Goal: Book appointment/travel/reservation

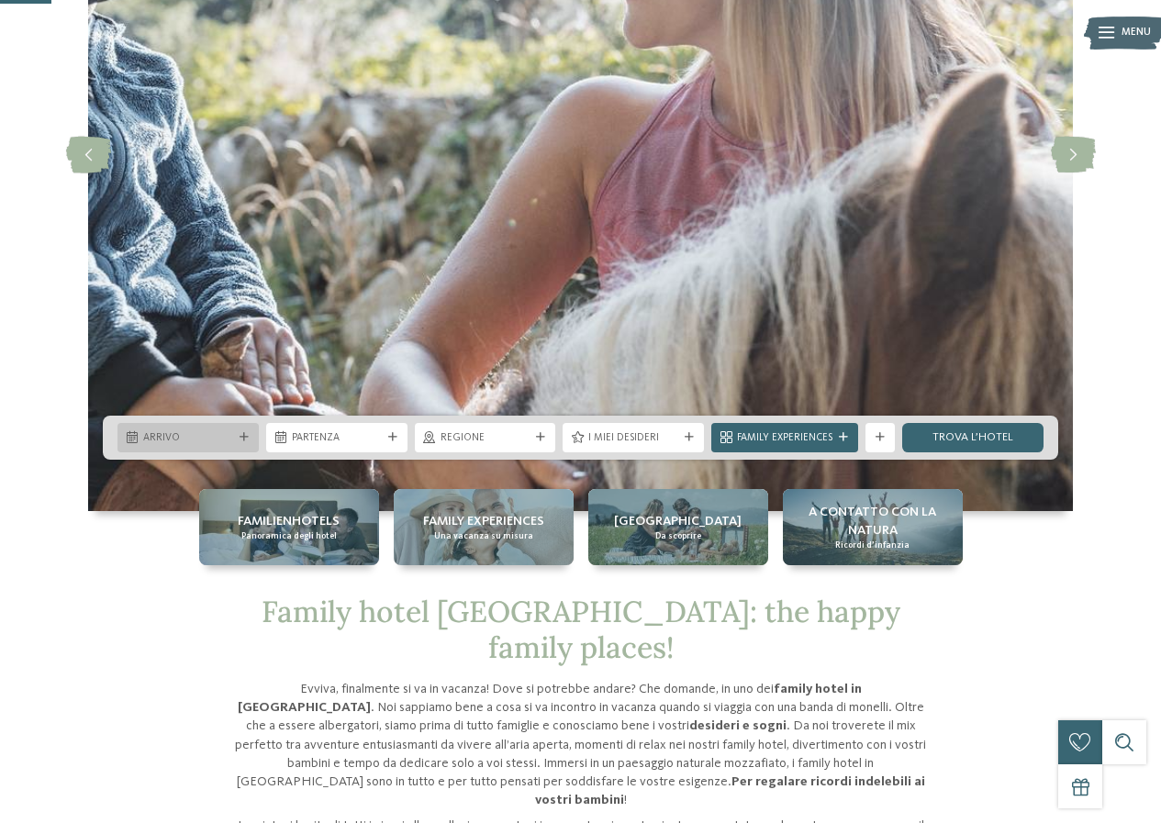
click at [239, 435] on div at bounding box center [244, 437] width 15 height 9
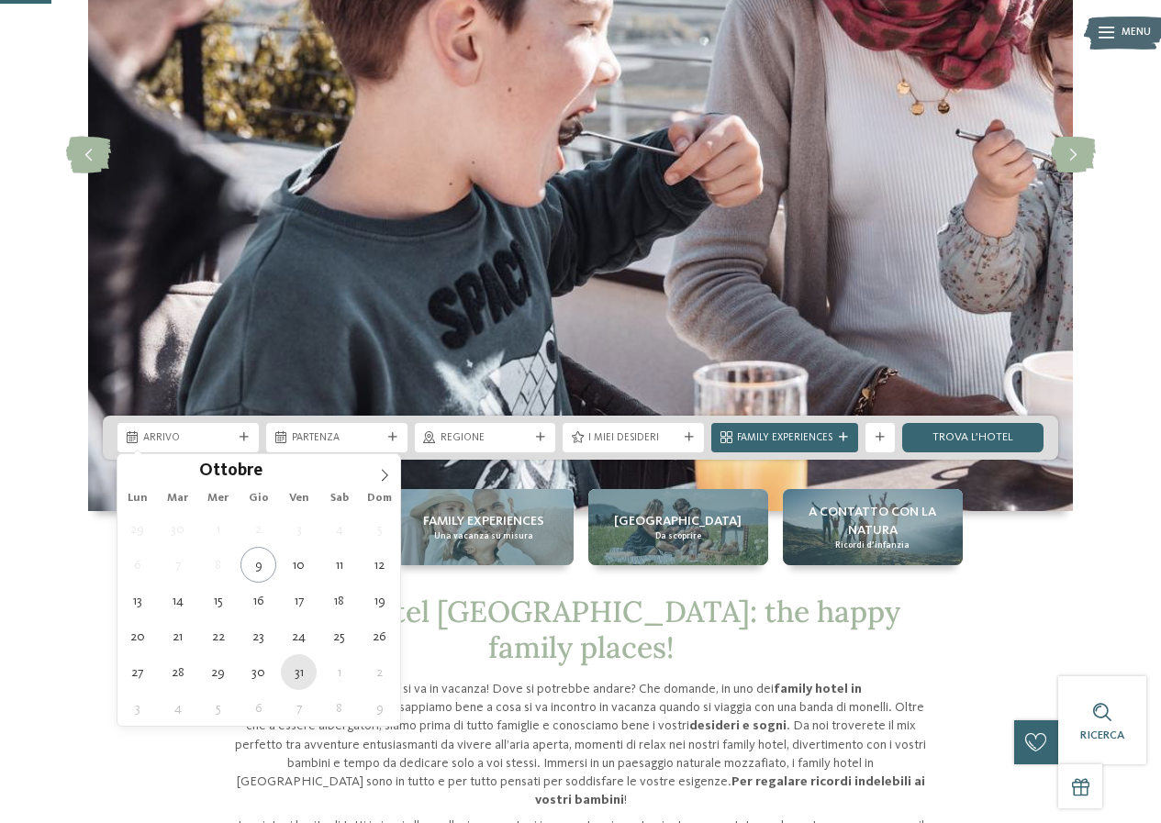
type div "31.10.2025"
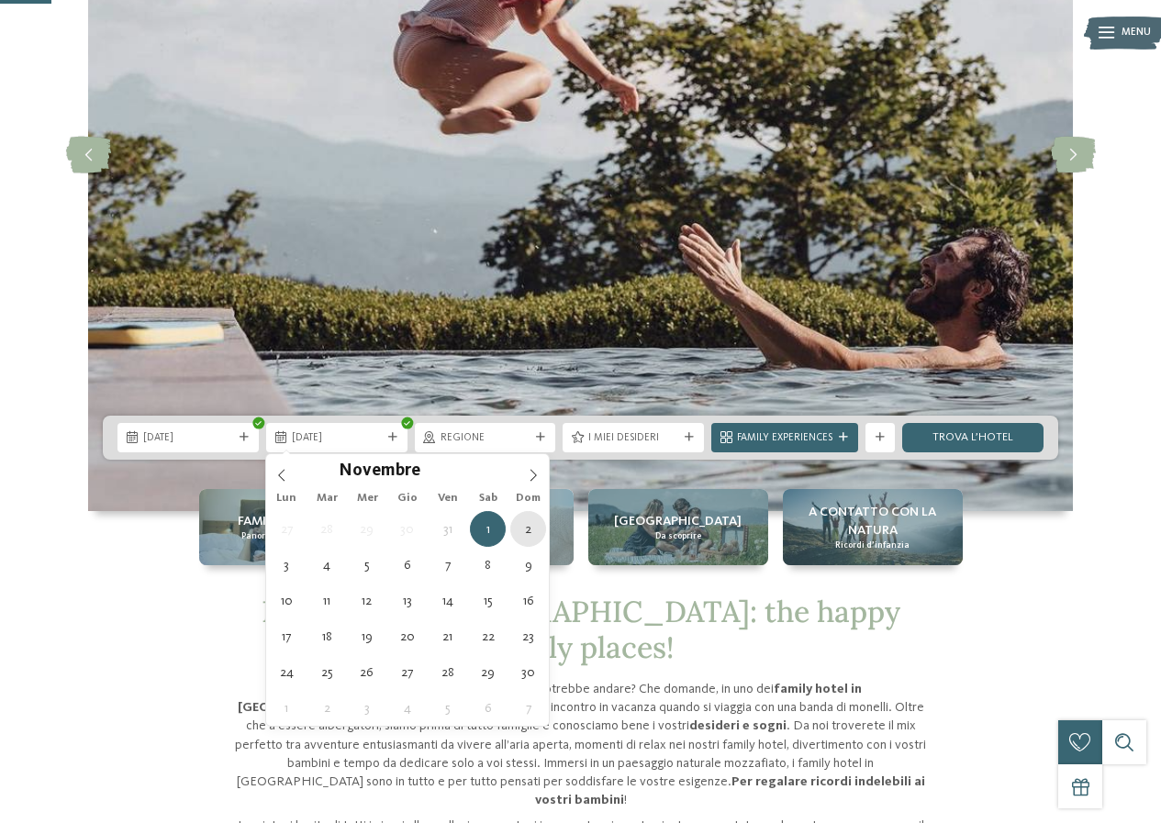
type div "02.11.2025"
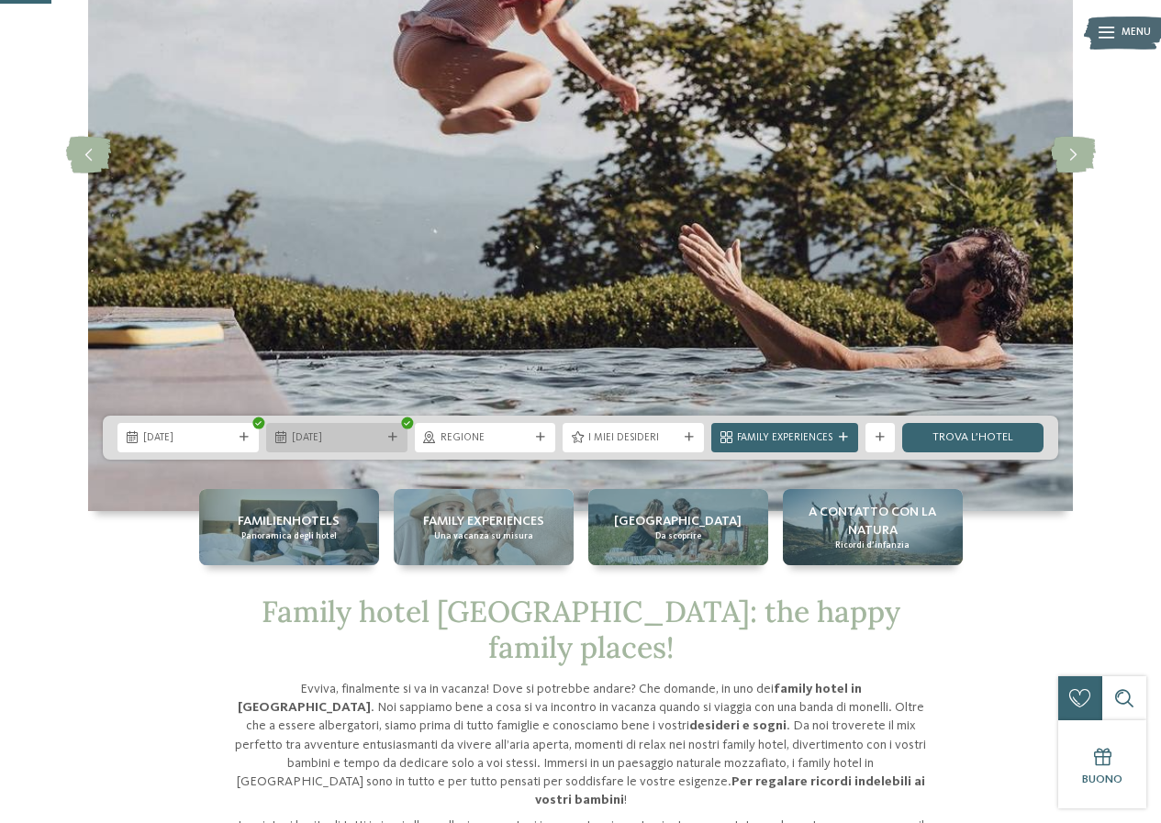
click at [397, 431] on div "02.11.2025" at bounding box center [336, 437] width 141 height 29
click at [511, 427] on div "Regione" at bounding box center [485, 437] width 141 height 29
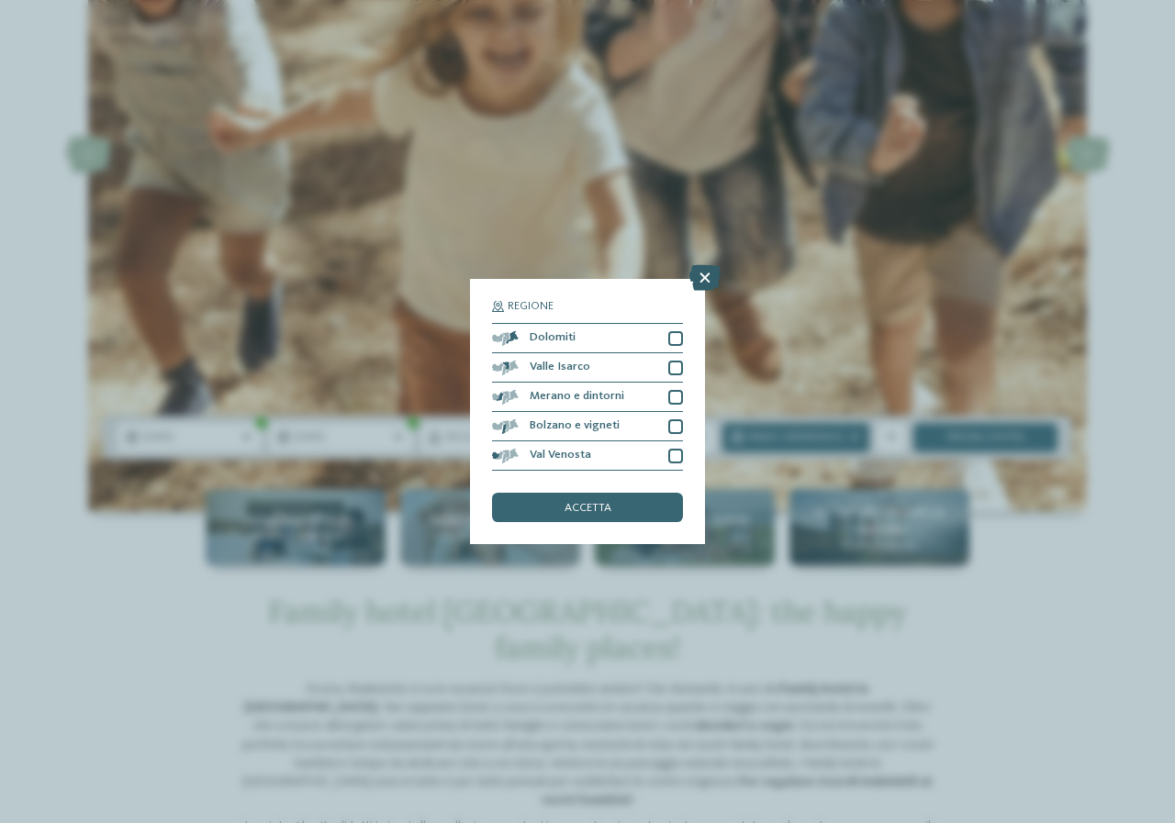
click at [703, 277] on icon at bounding box center [704, 278] width 31 height 26
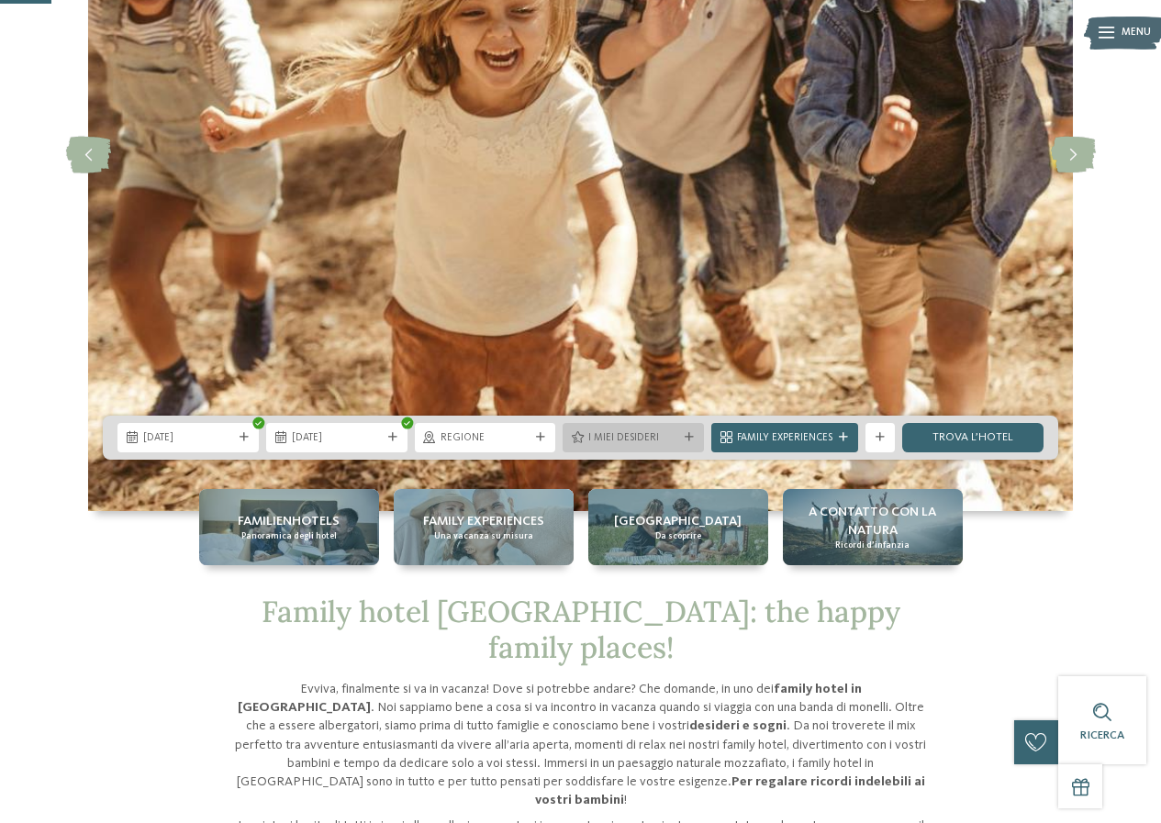
click at [652, 431] on span "I miei desideri" at bounding box center [633, 438] width 90 height 15
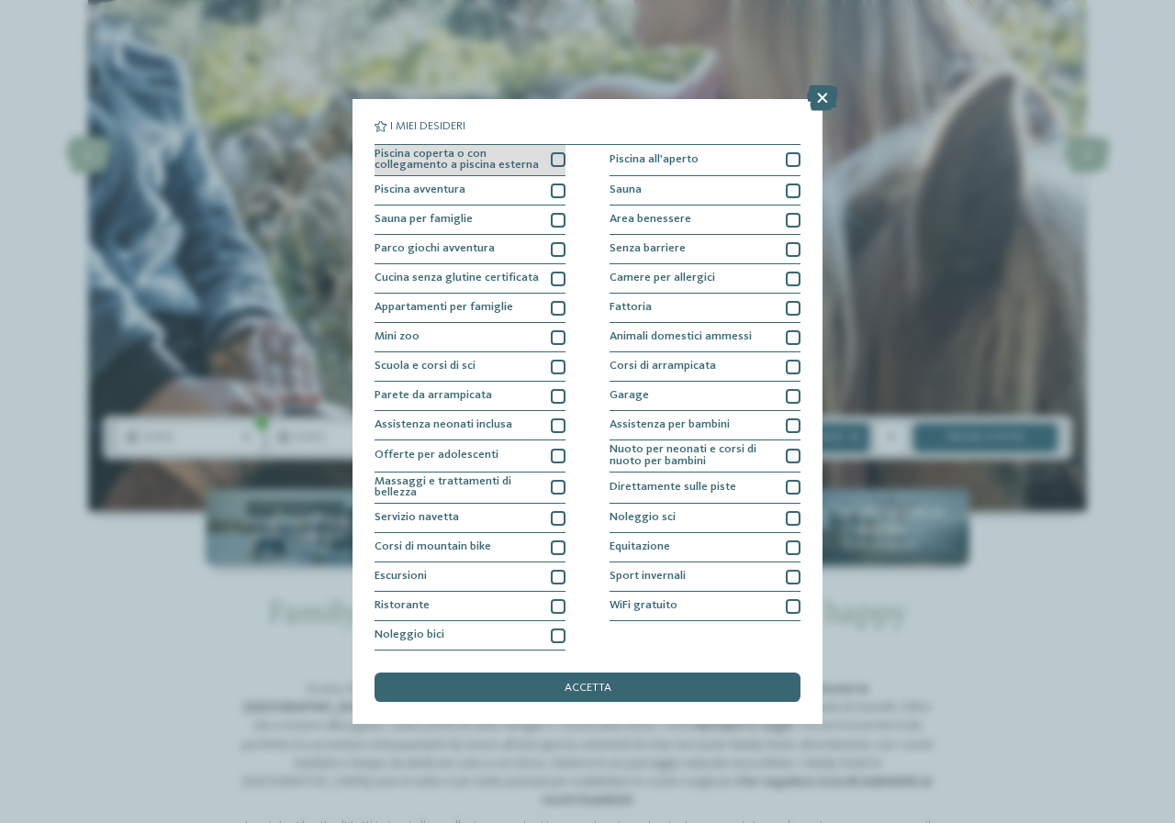
click at [558, 155] on div at bounding box center [558, 159] width 15 height 15
click at [560, 185] on div at bounding box center [558, 191] width 15 height 15
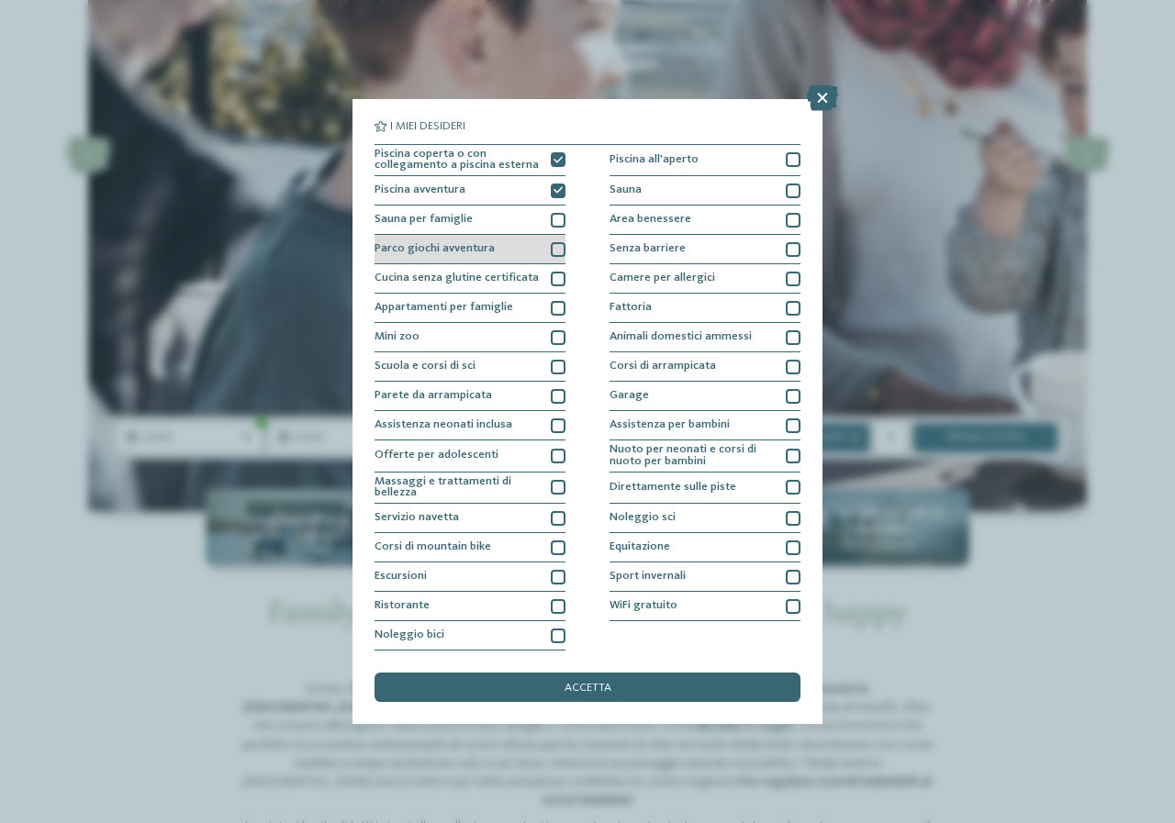
click at [557, 242] on div at bounding box center [558, 249] width 15 height 15
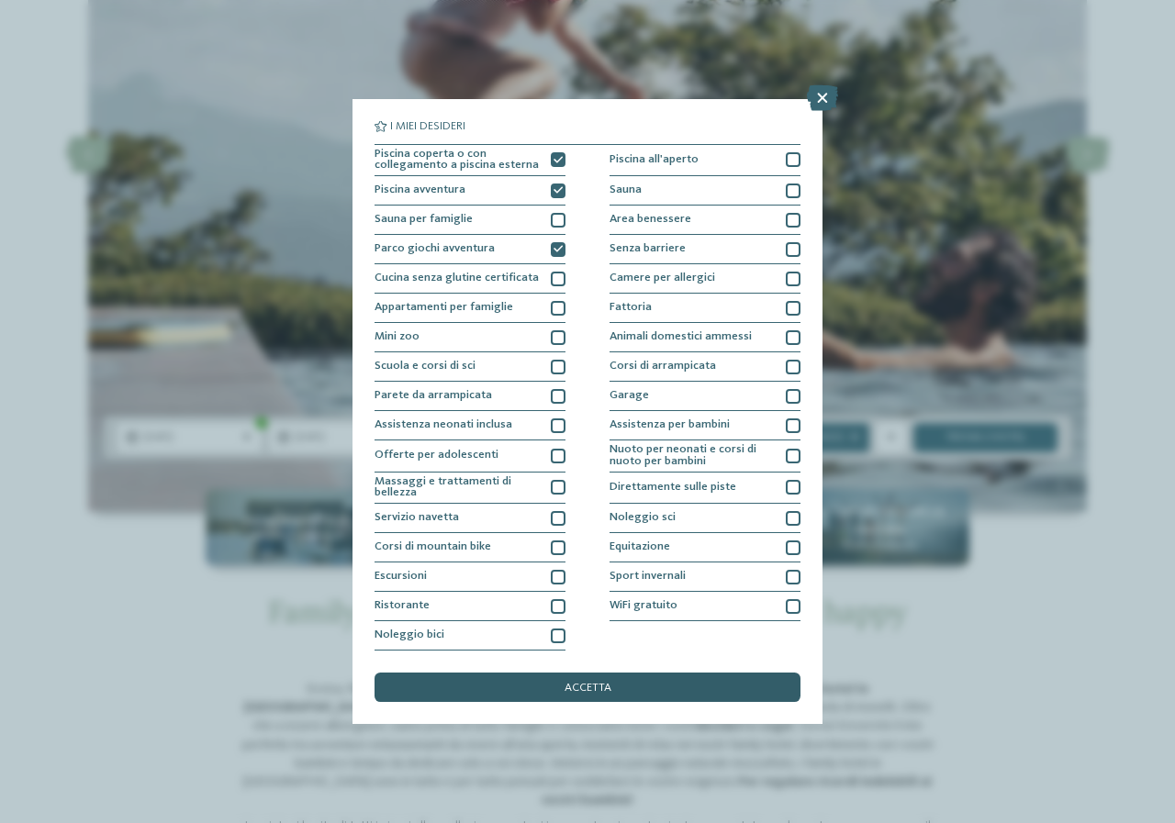
click at [634, 684] on div "accetta" at bounding box center [587, 687] width 426 height 29
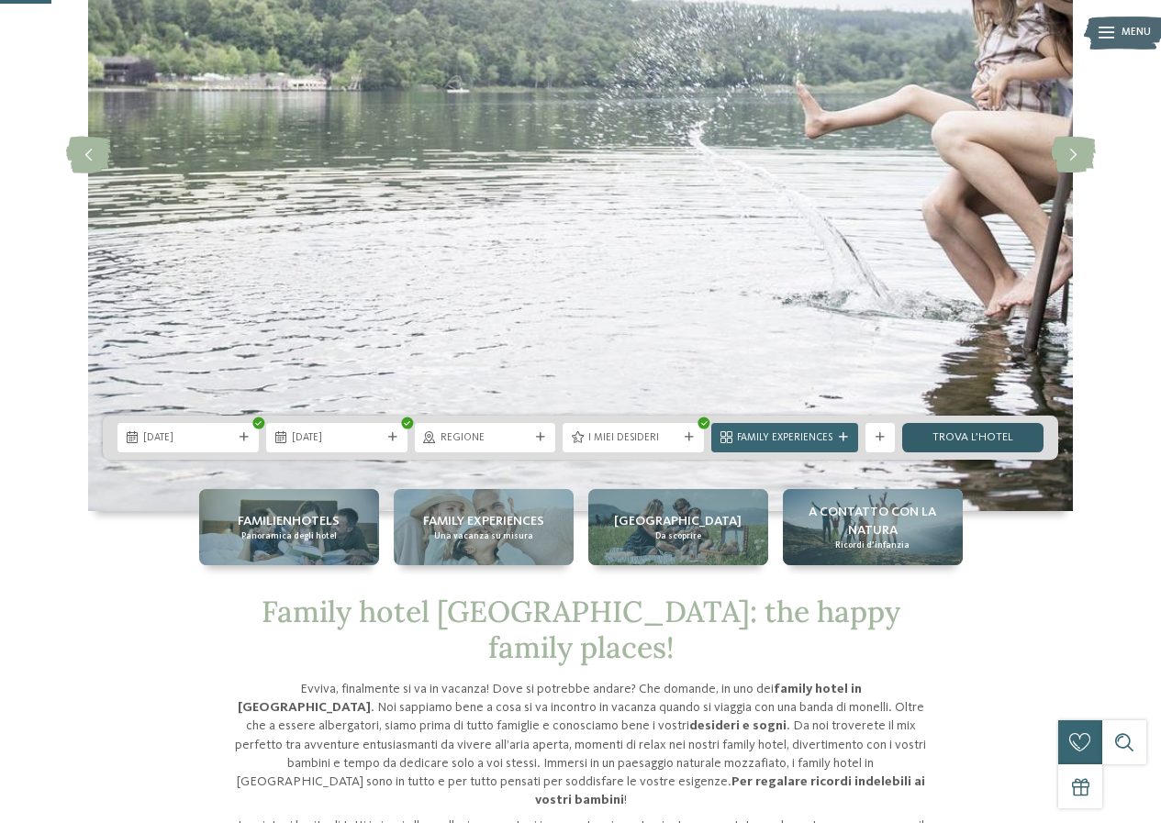
click at [946, 434] on link "trova l’hotel" at bounding box center [972, 437] width 141 height 29
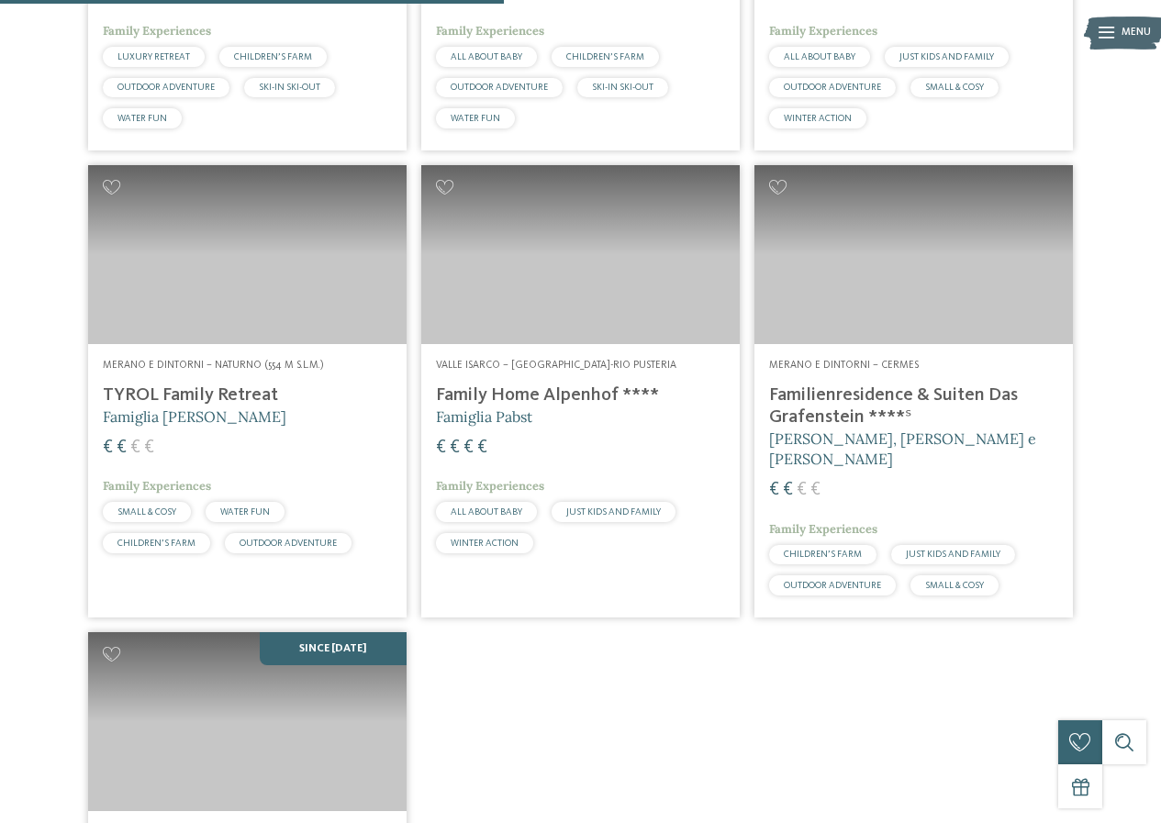
scroll to position [821, 0]
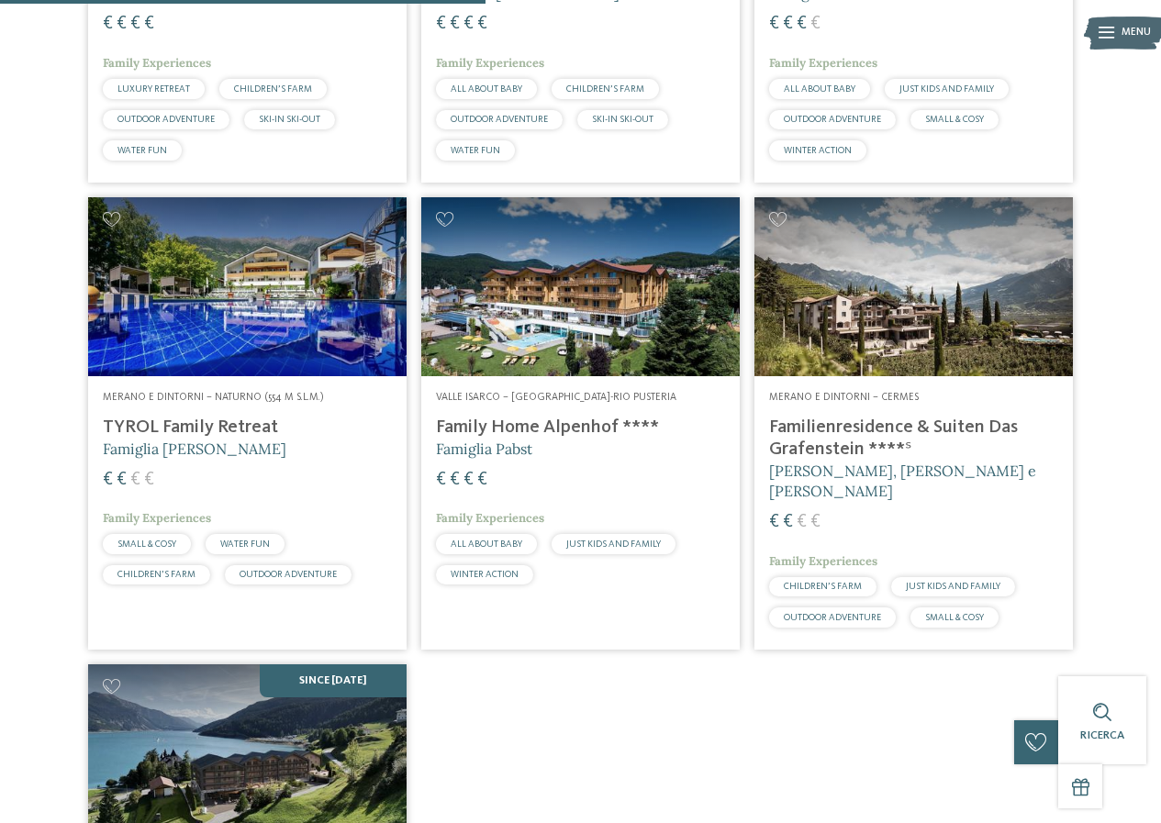
click at [215, 435] on h4 "TYROL Family Retreat" at bounding box center [247, 428] width 289 height 22
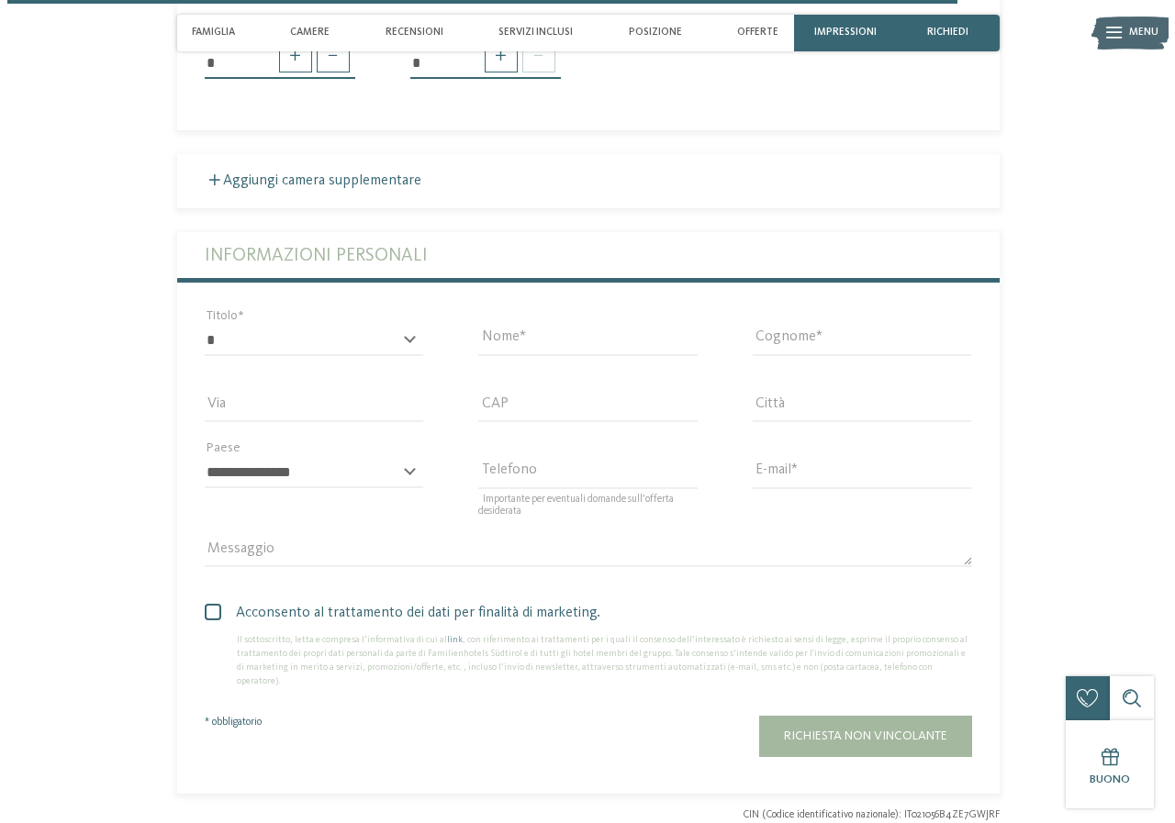
scroll to position [3713, 0]
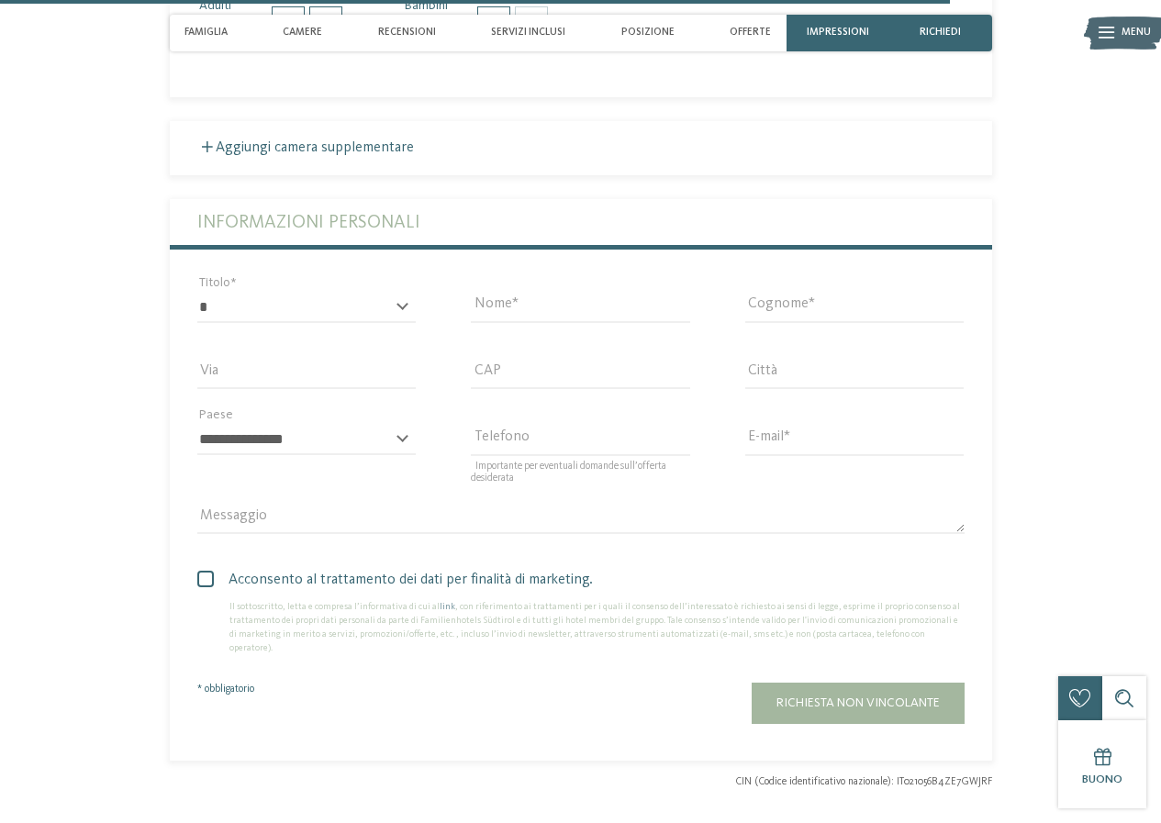
click at [1134, 43] on div "Menu" at bounding box center [1136, 33] width 29 height 37
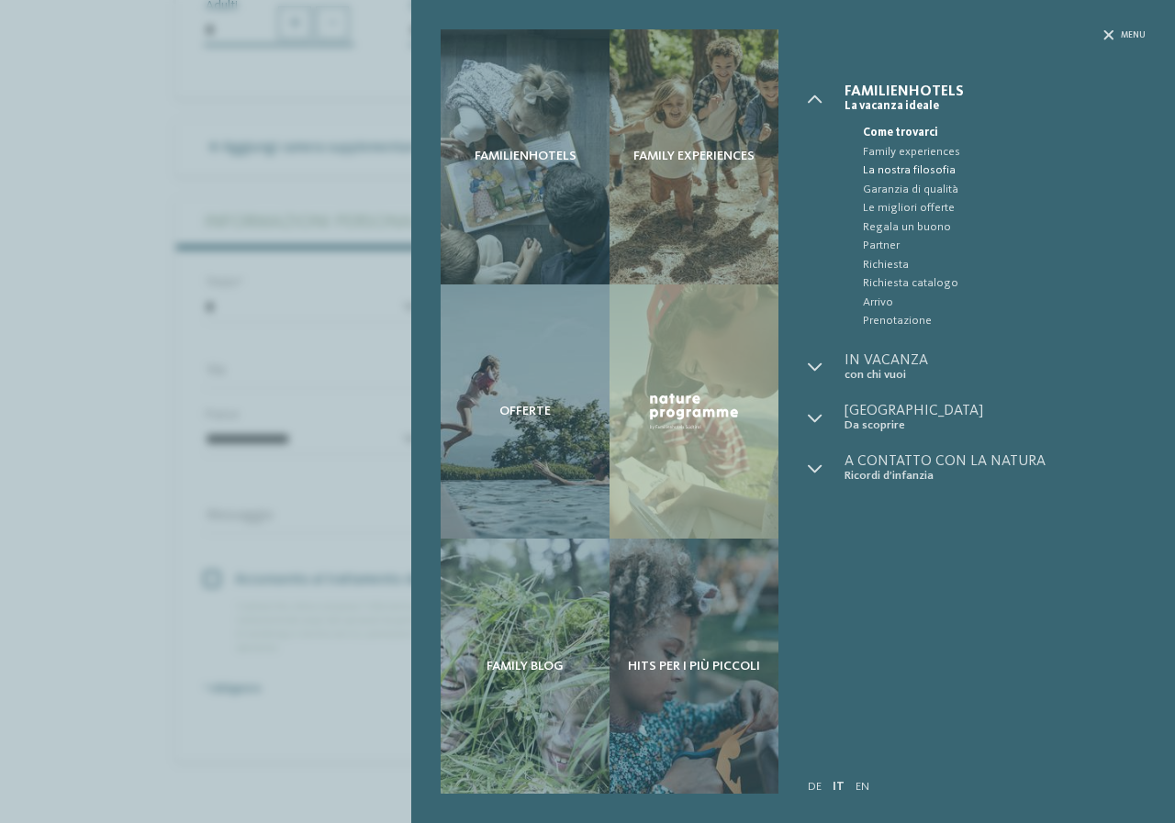
click at [982, 168] on span "La nostra filosofia" at bounding box center [1004, 171] width 283 height 18
